Goal: Task Accomplishment & Management: Manage account settings

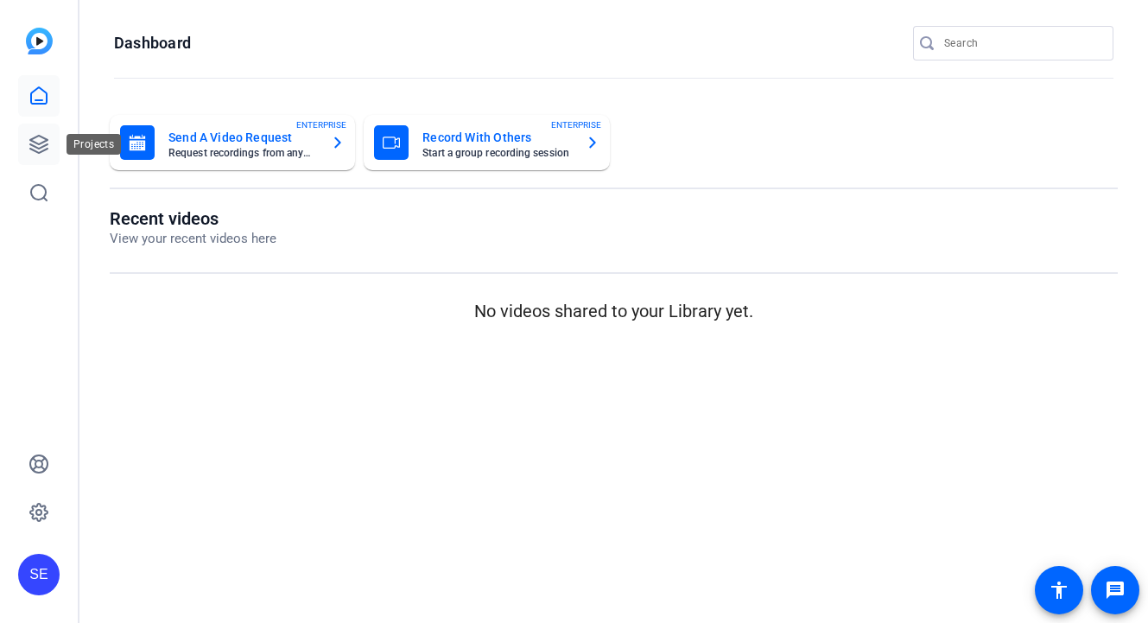
click at [37, 141] on icon at bounding box center [39, 144] width 21 height 21
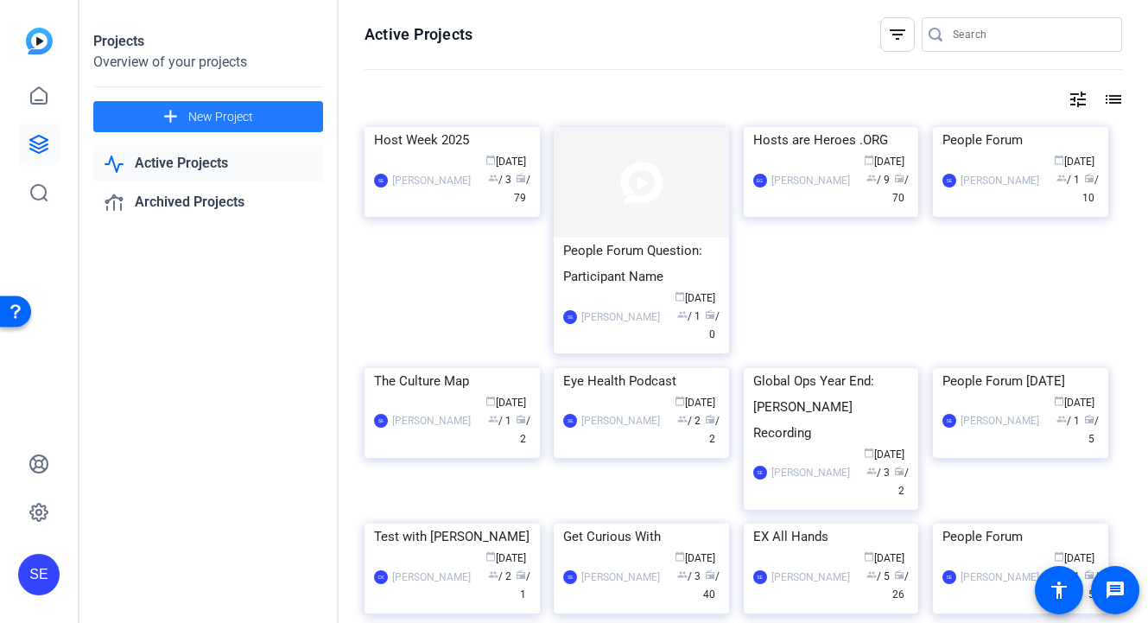
click at [266, 119] on span at bounding box center [208, 116] width 230 height 41
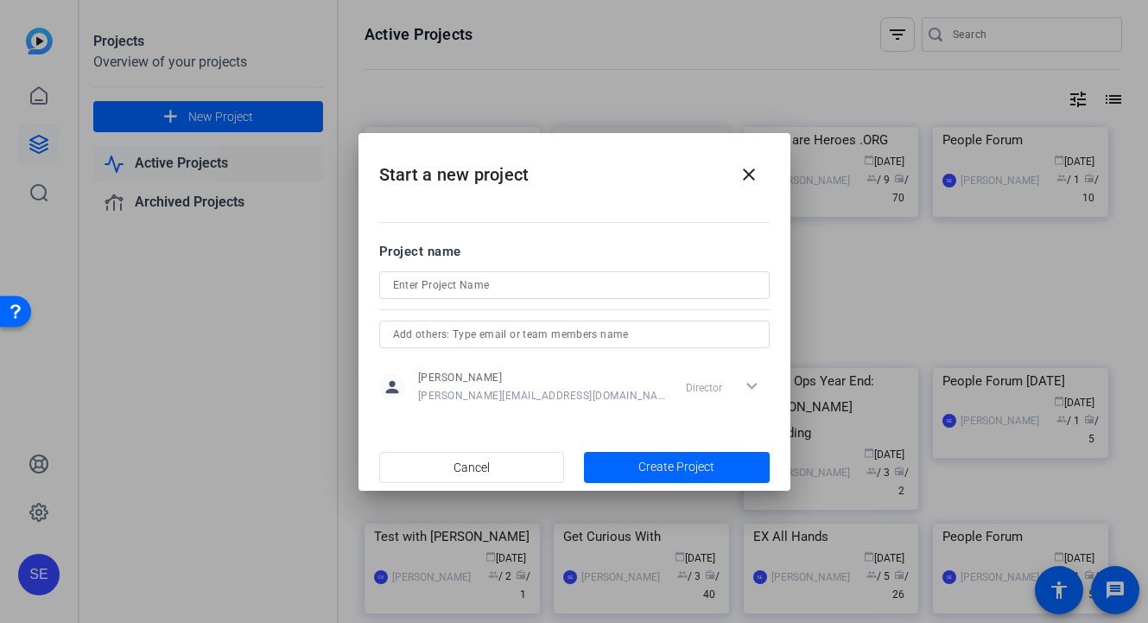
click at [431, 301] on div at bounding box center [574, 308] width 391 height 19
click at [425, 290] on input at bounding box center [574, 285] width 363 height 21
type input "How We Made It"
click at [621, 336] on input "text" at bounding box center [574, 334] width 363 height 21
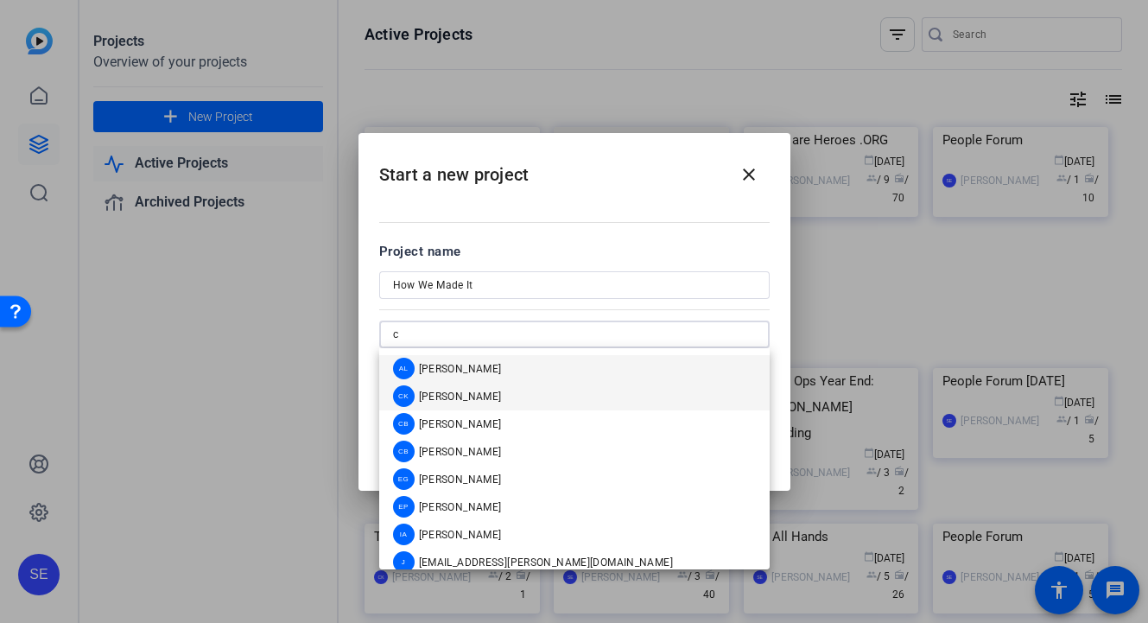
type input "c"
click at [579, 393] on mat-option "CK [PERSON_NAME]" at bounding box center [574, 397] width 391 height 28
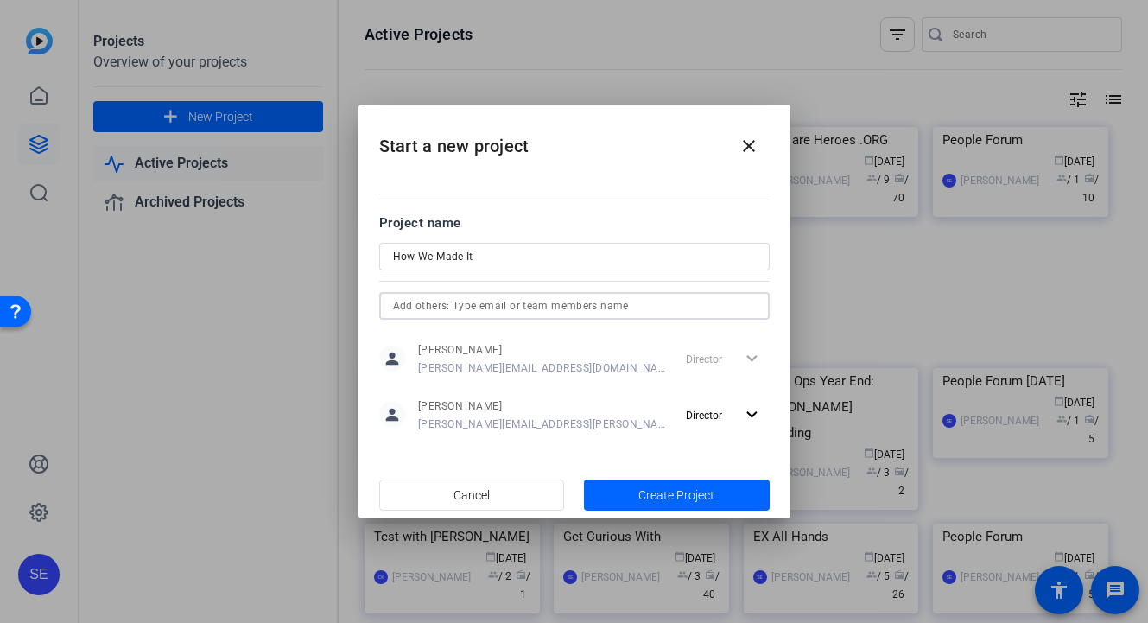
click at [616, 301] on input "text" at bounding box center [574, 305] width 363 height 21
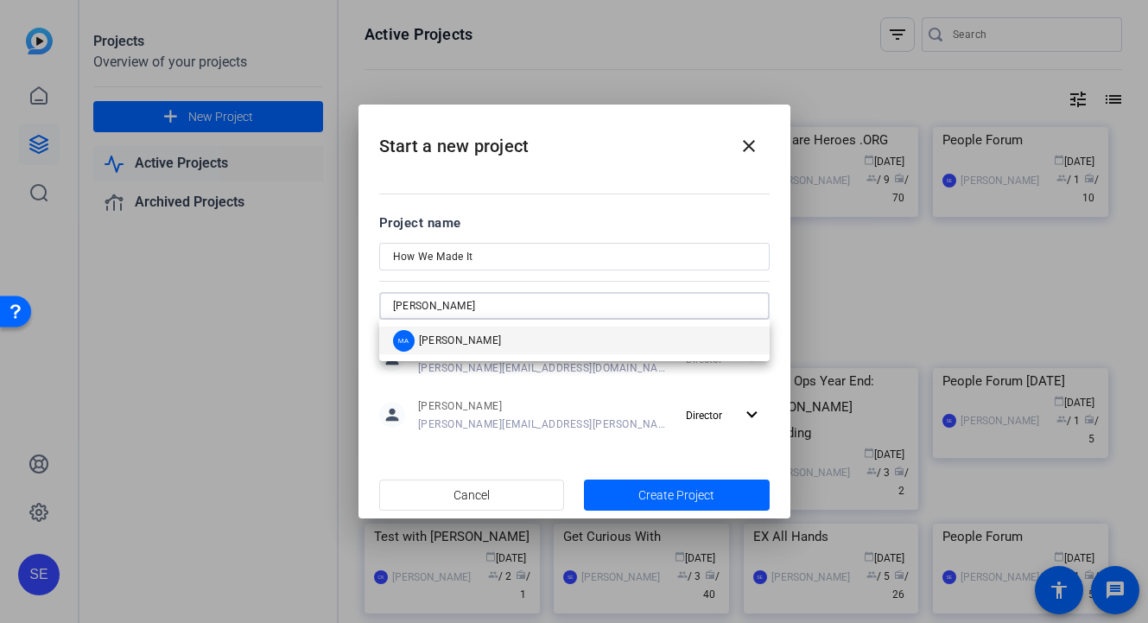
type input "[PERSON_NAME]"
click at [581, 345] on mat-option "MA [PERSON_NAME]" at bounding box center [574, 341] width 391 height 28
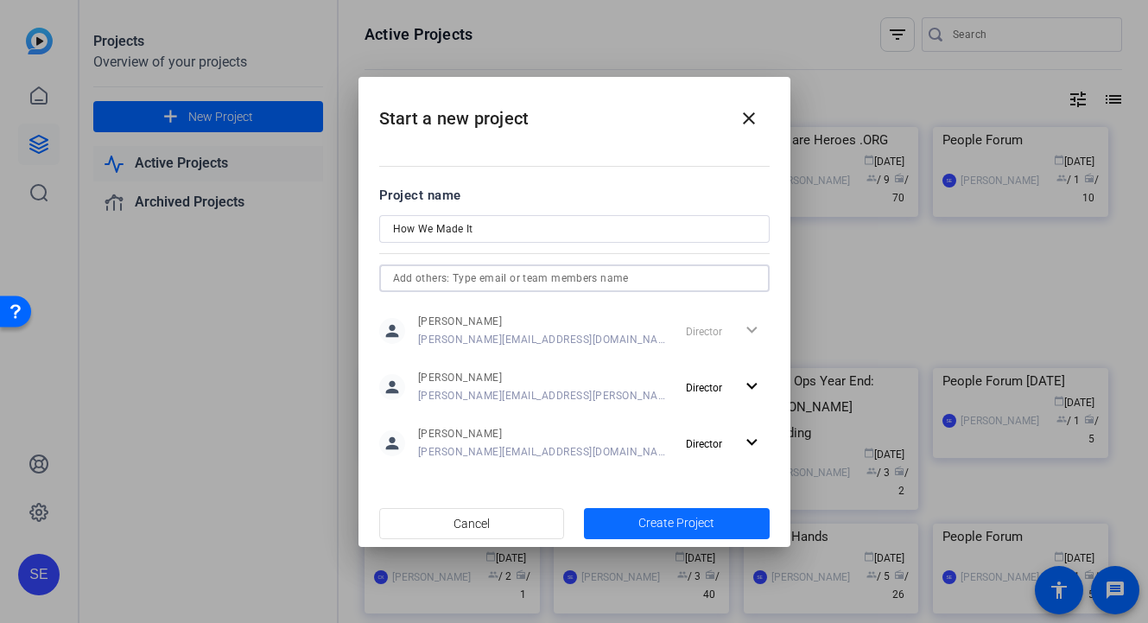
click at [632, 523] on span "button" at bounding box center [677, 523] width 186 height 41
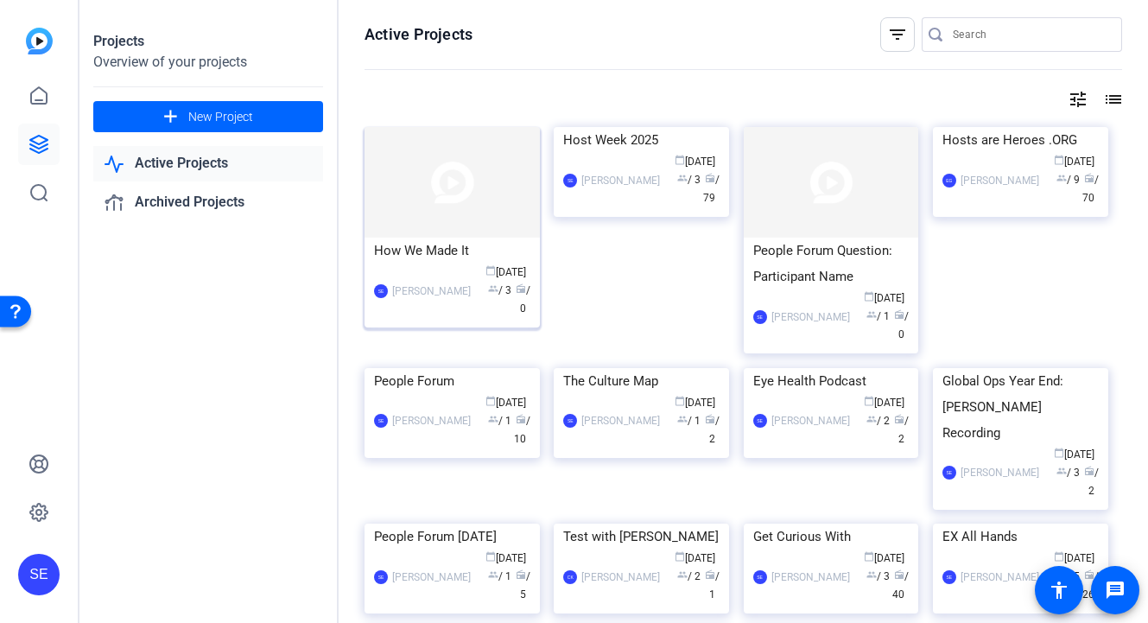
click at [450, 199] on img at bounding box center [452, 182] width 175 height 111
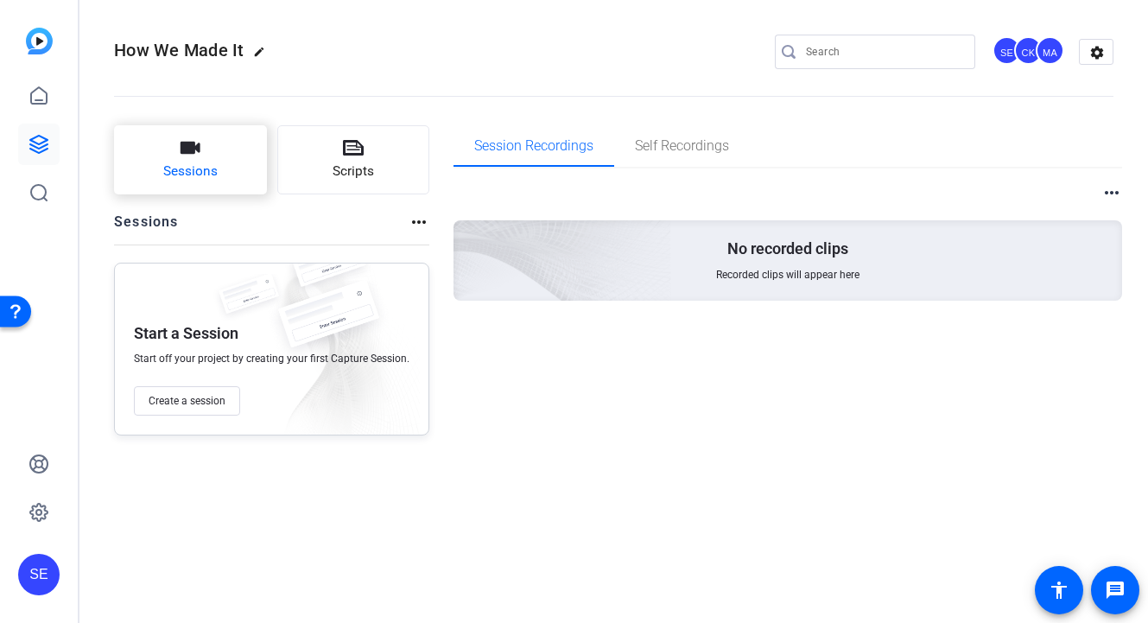
click at [217, 158] on button "Sessions" at bounding box center [190, 159] width 153 height 69
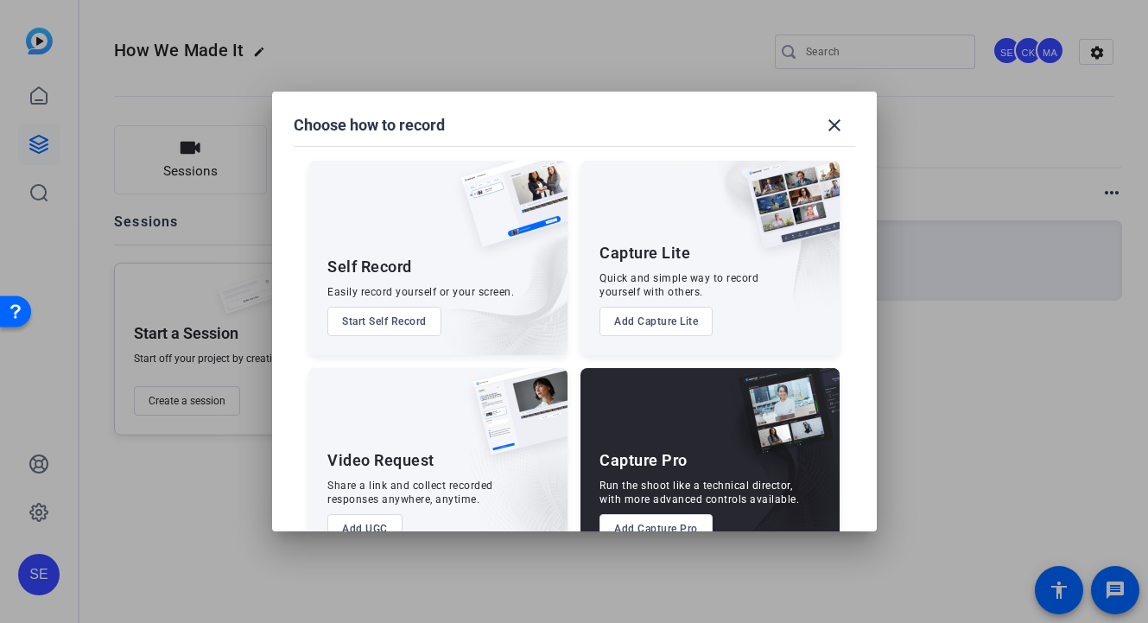
scroll to position [48, 0]
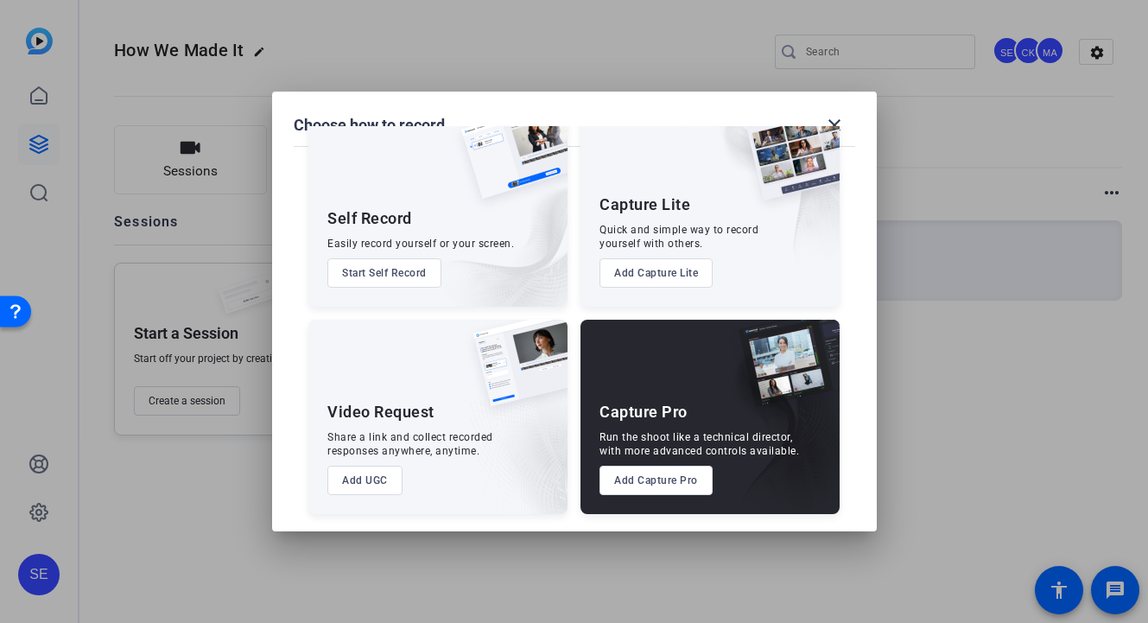
click at [661, 477] on button "Add Capture Pro" at bounding box center [656, 480] width 113 height 29
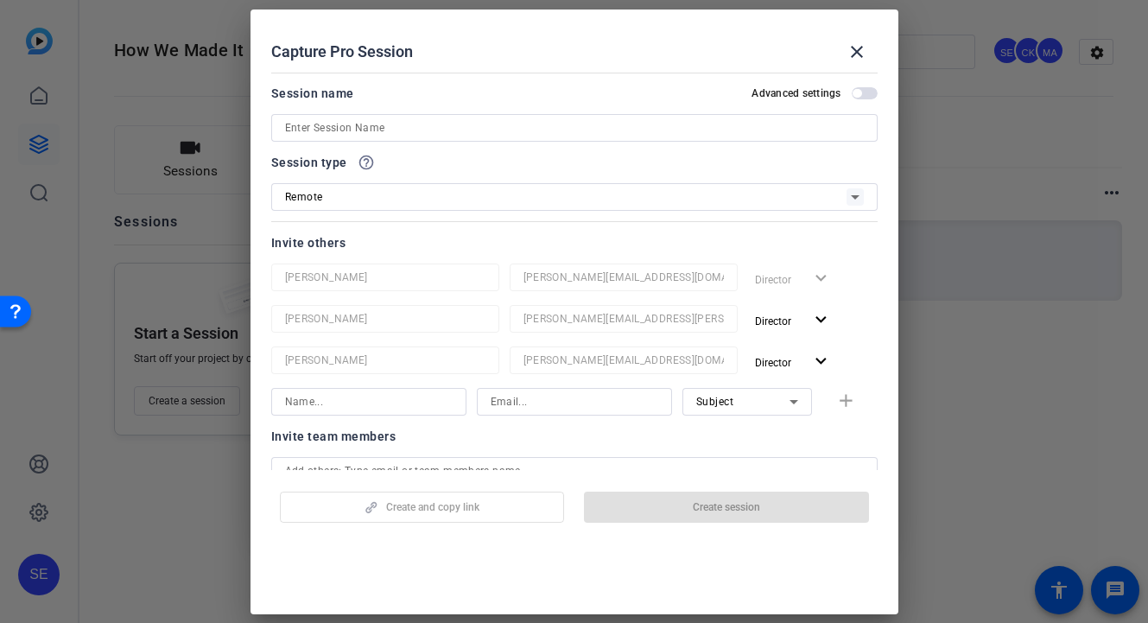
click at [424, 130] on input at bounding box center [574, 128] width 579 height 21
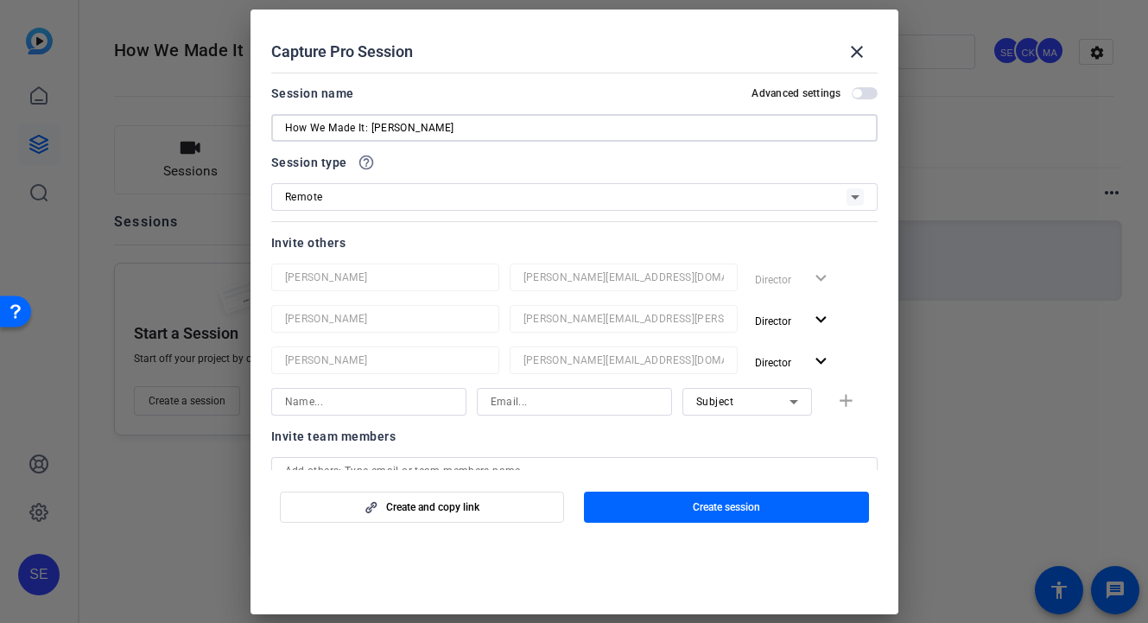
type input "How We Made It: [PERSON_NAME]"
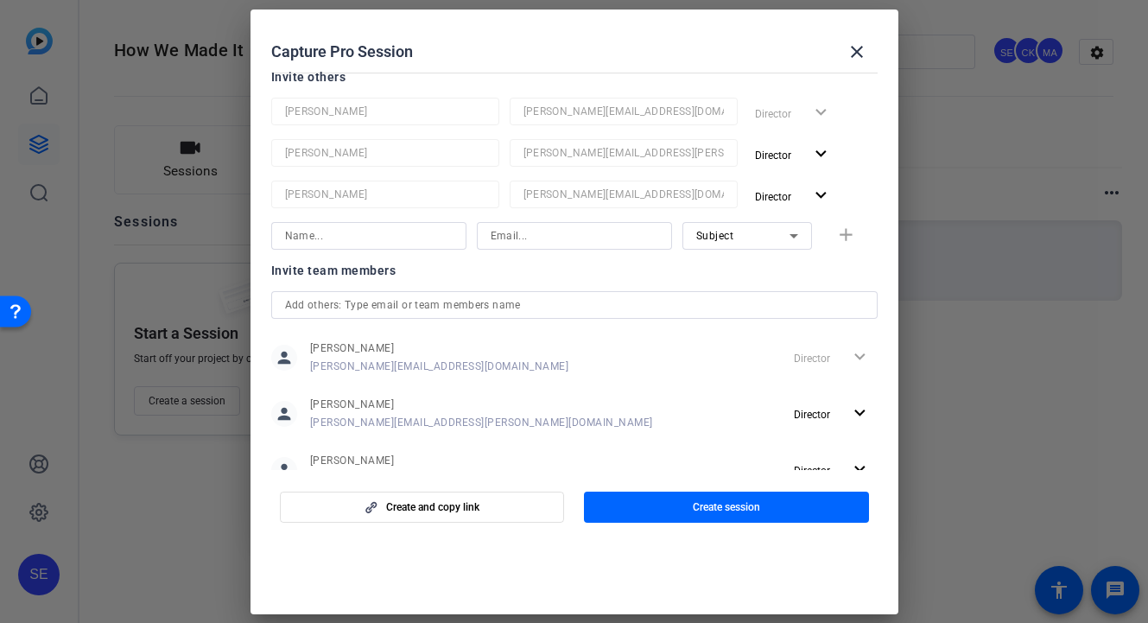
scroll to position [159, 0]
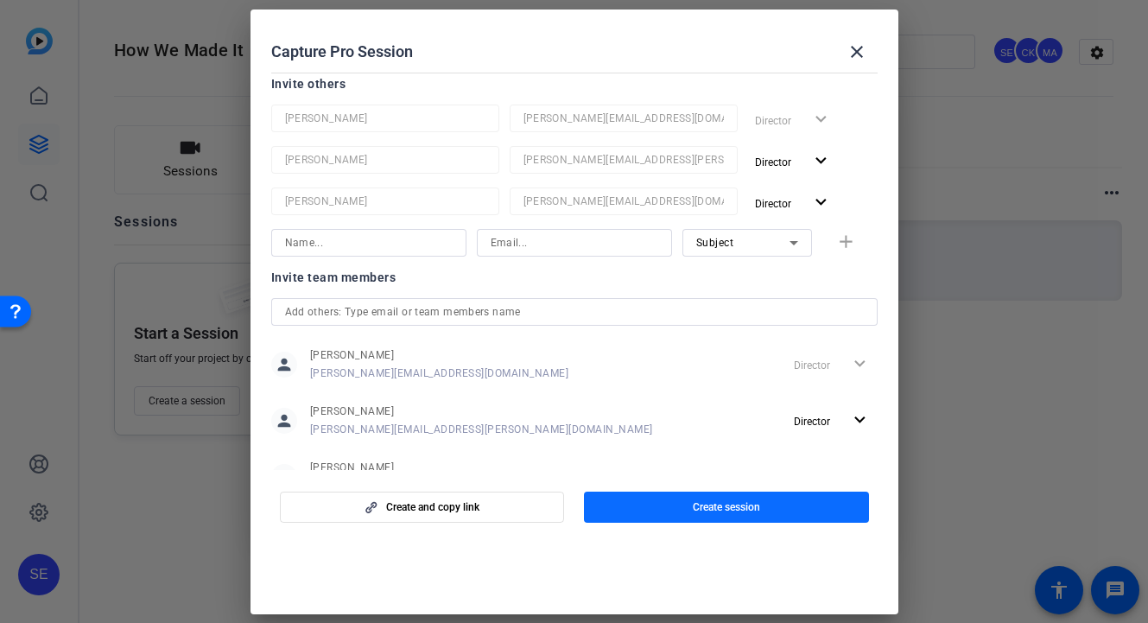
click at [665, 522] on span "button" at bounding box center [726, 506] width 285 height 41
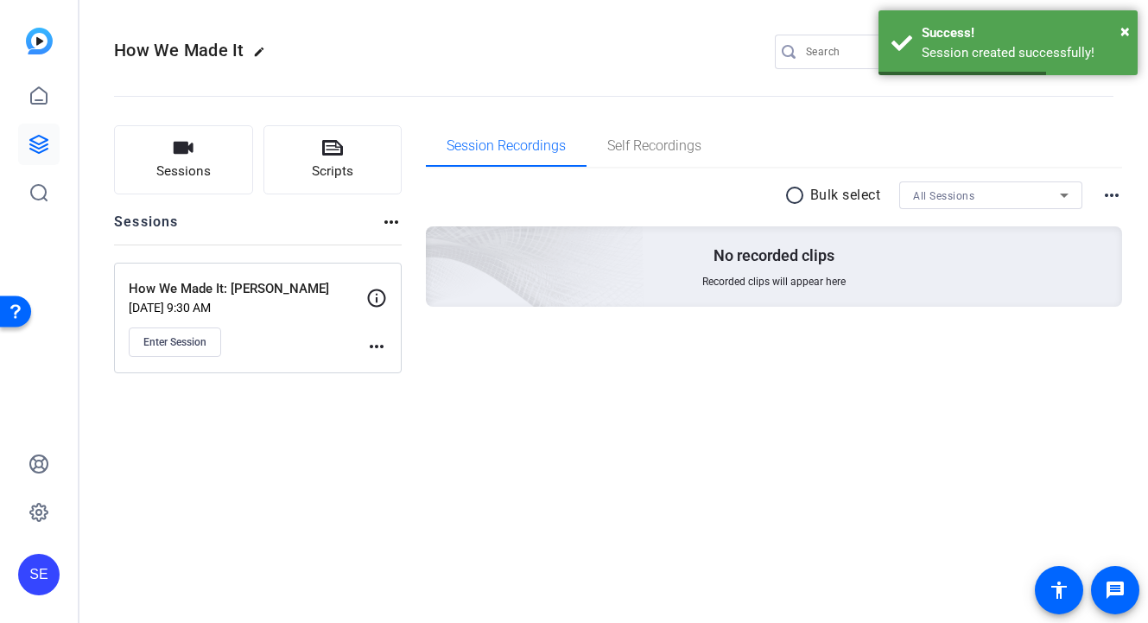
click at [378, 349] on mat-icon "more_horiz" at bounding box center [376, 346] width 21 height 21
click at [397, 373] on span "Edit Session" at bounding box center [419, 371] width 79 height 21
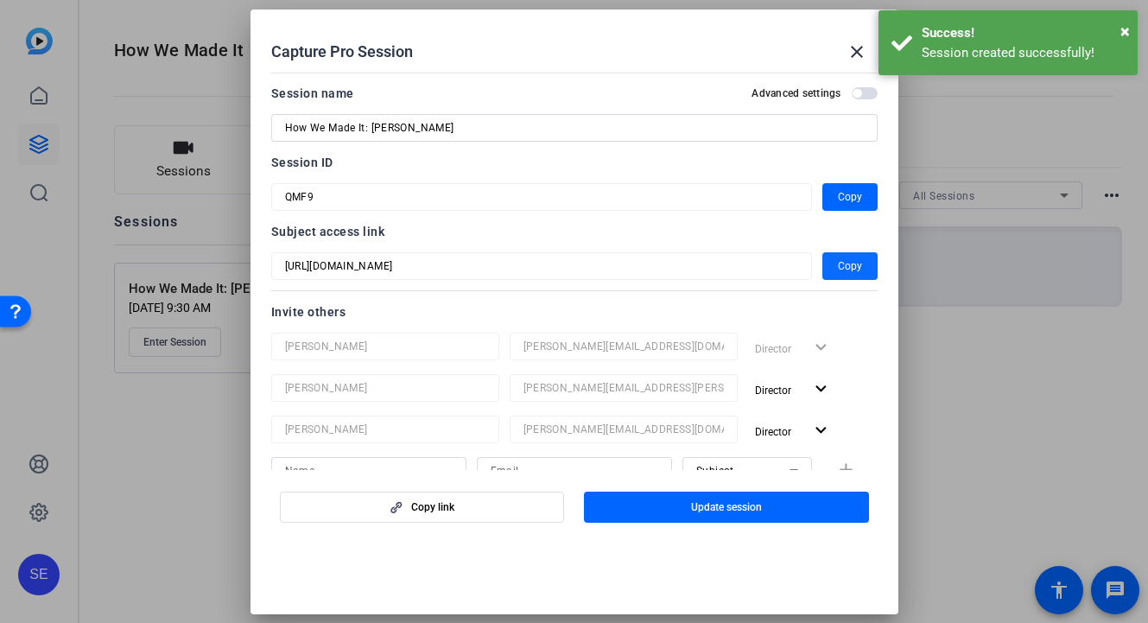
click at [852, 271] on span "Copy" at bounding box center [850, 266] width 24 height 21
